Goal: Information Seeking & Learning: Learn about a topic

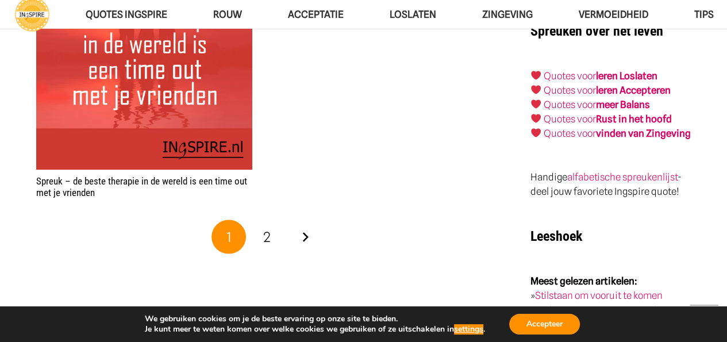
scroll to position [1940, 0]
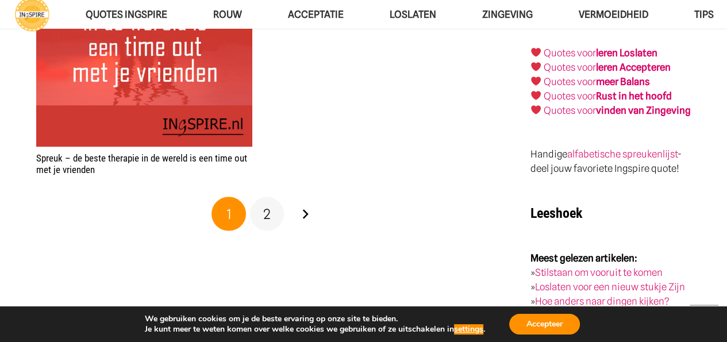
click at [267, 211] on span "2" at bounding box center [266, 214] width 7 height 17
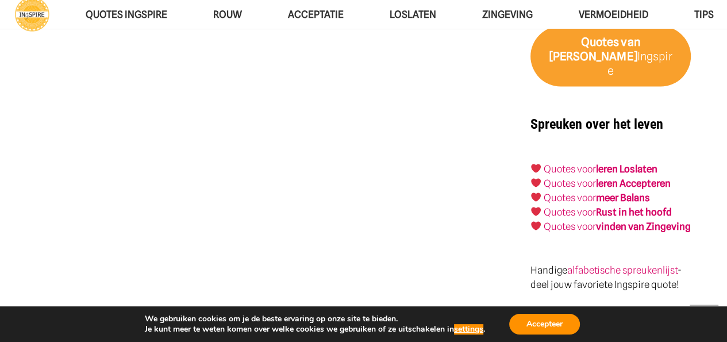
scroll to position [1830, 0]
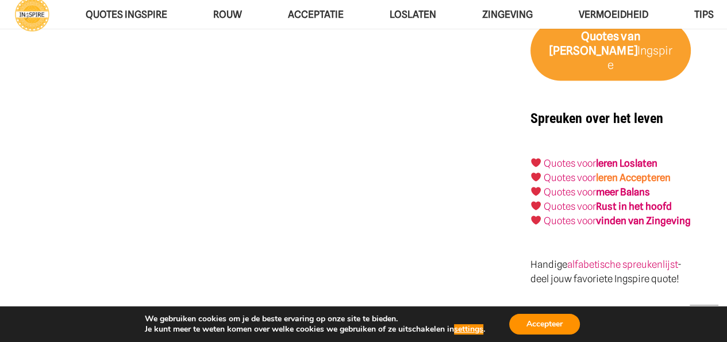
click at [664, 172] on link "leren Accepteren" at bounding box center [633, 177] width 75 height 11
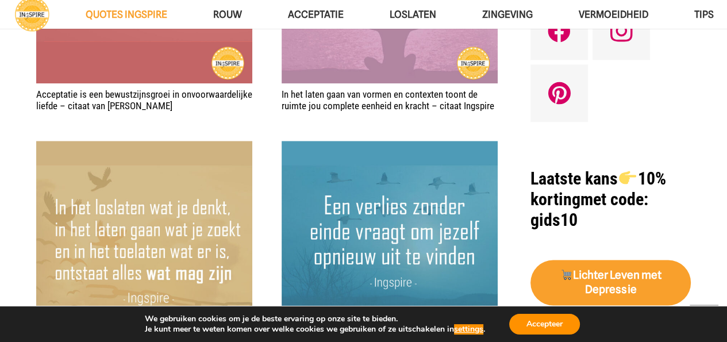
scroll to position [1497, 0]
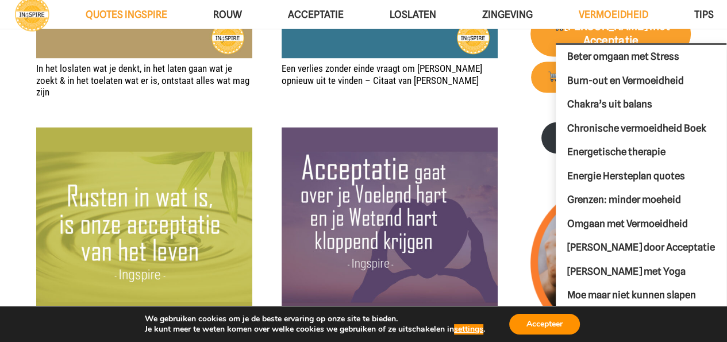
click at [618, 11] on span "VERMOEIDHEID" at bounding box center [614, 14] width 70 height 11
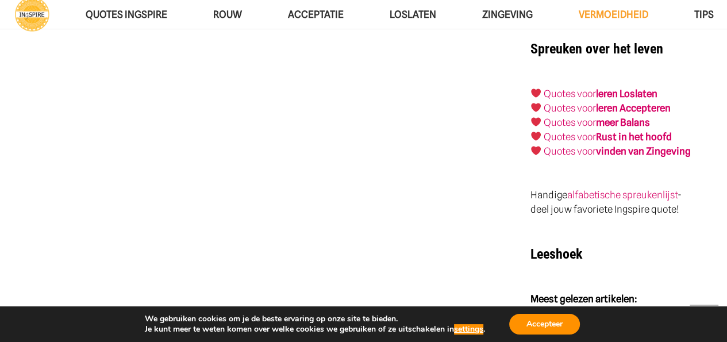
scroll to position [1984, 0]
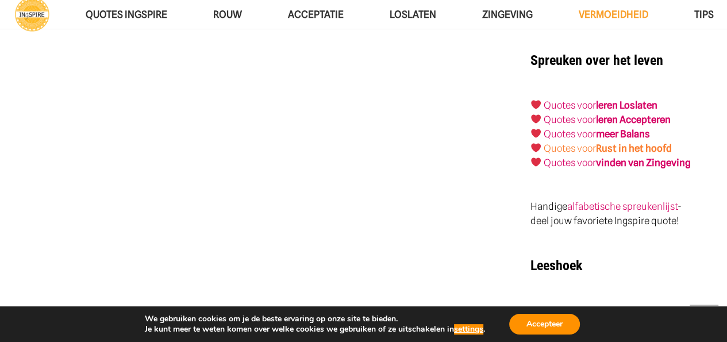
click at [650, 143] on strong "Rust in het hoofd" at bounding box center [634, 148] width 76 height 11
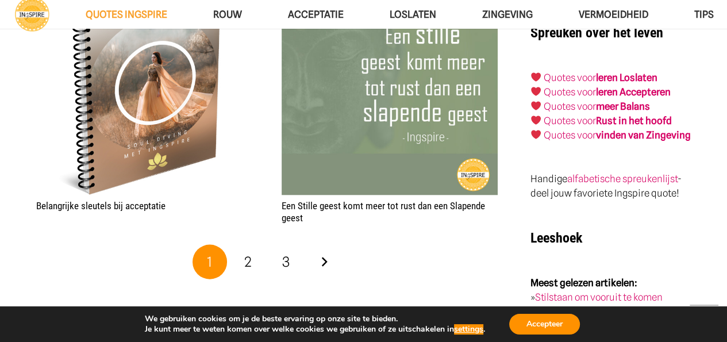
scroll to position [2091, 0]
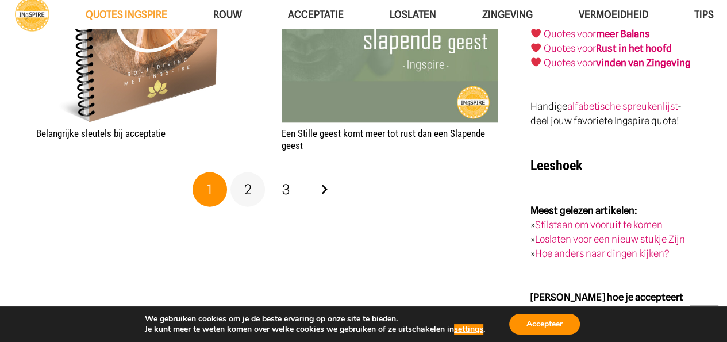
click at [245, 183] on span "2" at bounding box center [247, 189] width 7 height 17
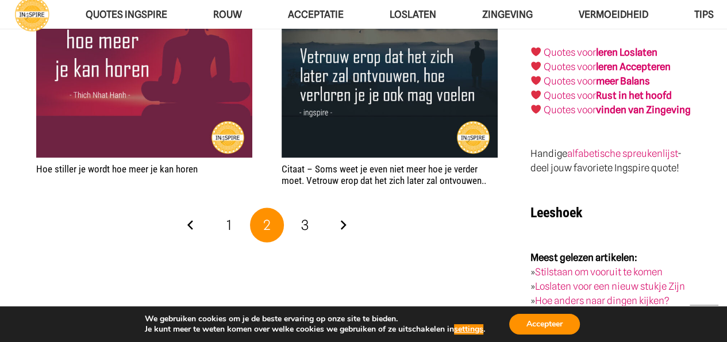
scroll to position [2083, 0]
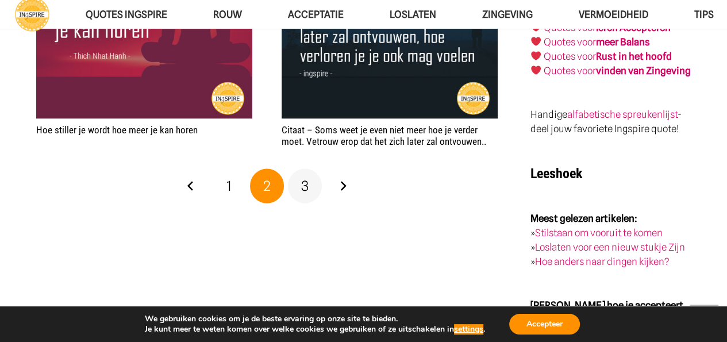
click at [304, 182] on span "3" at bounding box center [304, 186] width 7 height 17
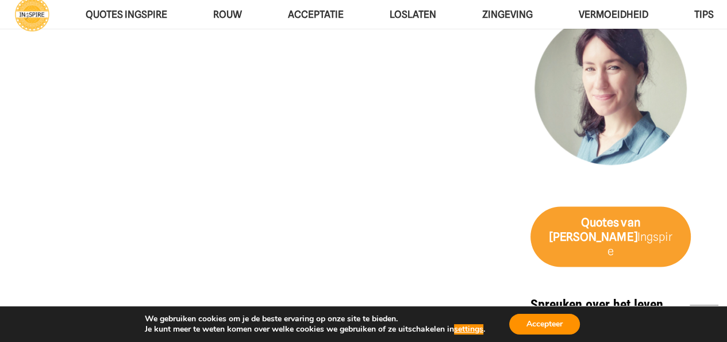
scroll to position [2046, 0]
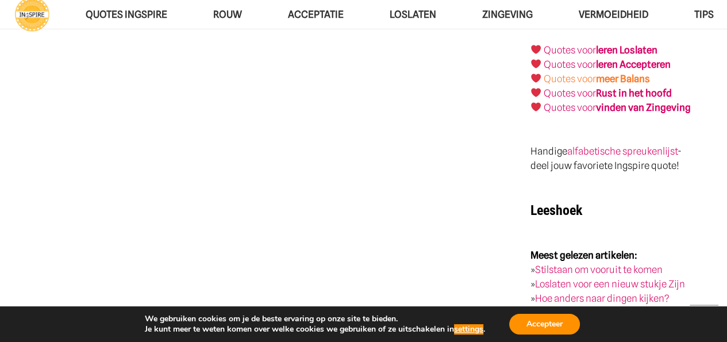
click at [635, 73] on strong "meer Balans" at bounding box center [623, 78] width 54 height 11
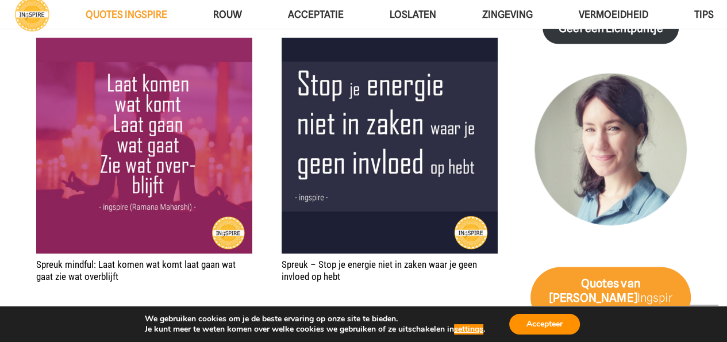
scroll to position [2095, 0]
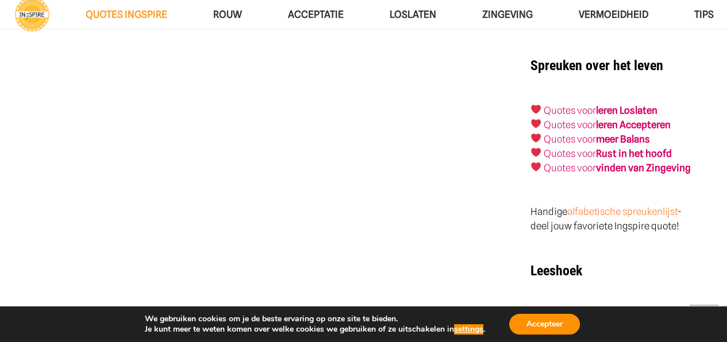
click at [634, 206] on link "alfabetische spreukenlijst" at bounding box center [622, 211] width 110 height 11
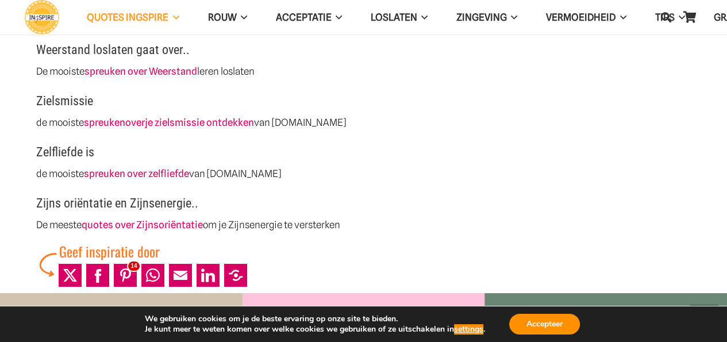
scroll to position [3549, 0]
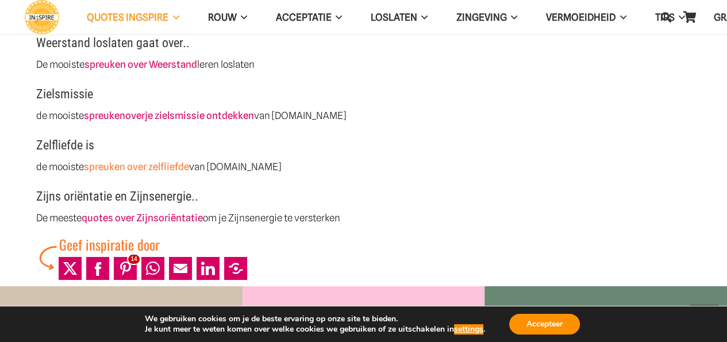
click at [133, 166] on strong "spreuken over zelfliefde" at bounding box center [136, 166] width 105 height 11
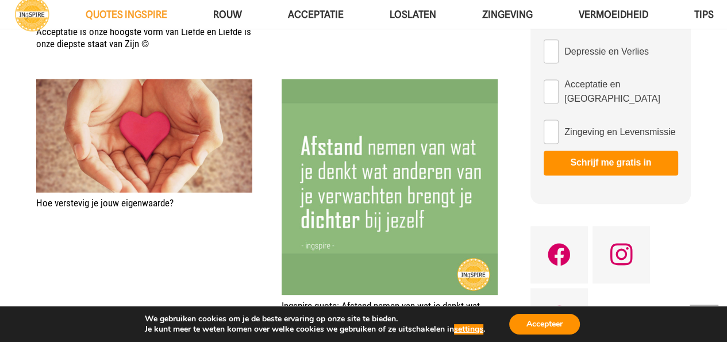
scroll to position [1328, 0]
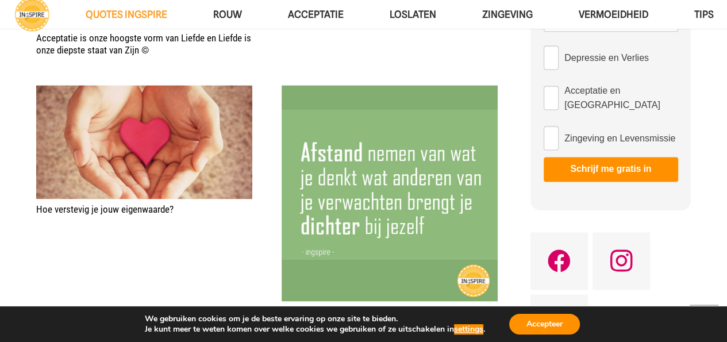
drag, startPoint x: 724, startPoint y: 95, endPoint x: 724, endPoint y: 121, distance: 25.3
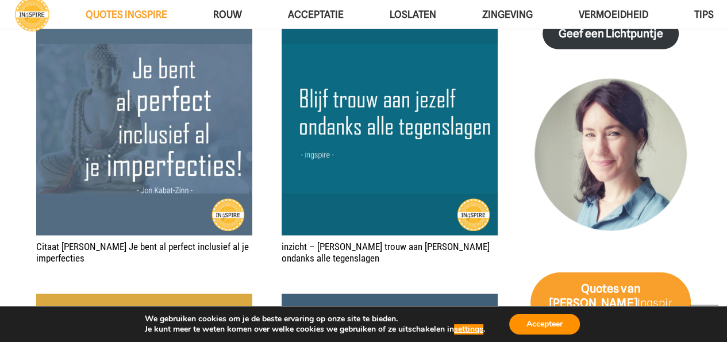
scroll to position [2193, 0]
